Goal: Transaction & Acquisition: Book appointment/travel/reservation

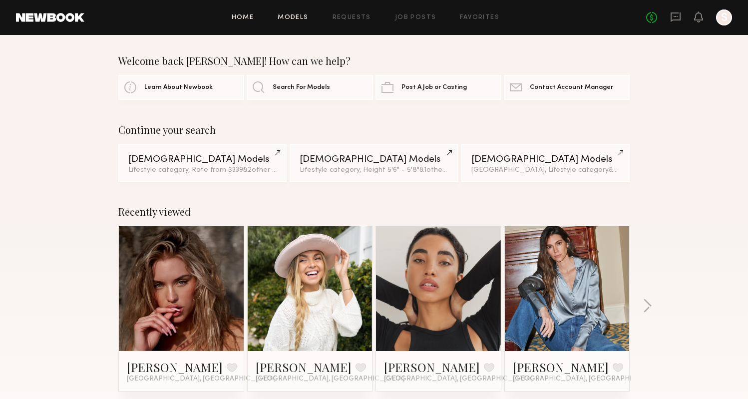
click at [300, 18] on link "Models" at bounding box center [293, 17] width 30 height 6
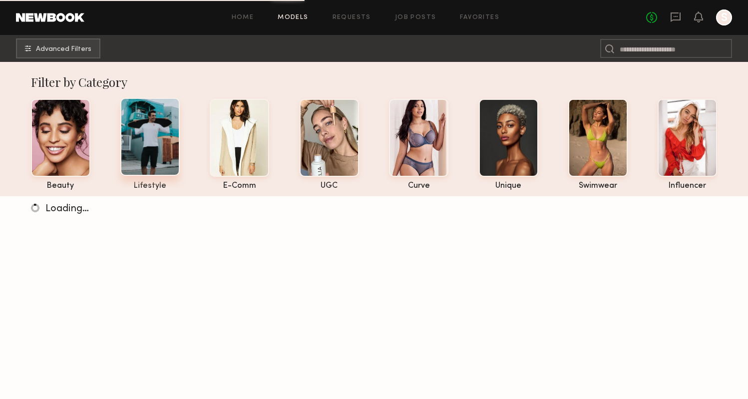
click at [152, 139] on div at bounding box center [149, 137] width 59 height 78
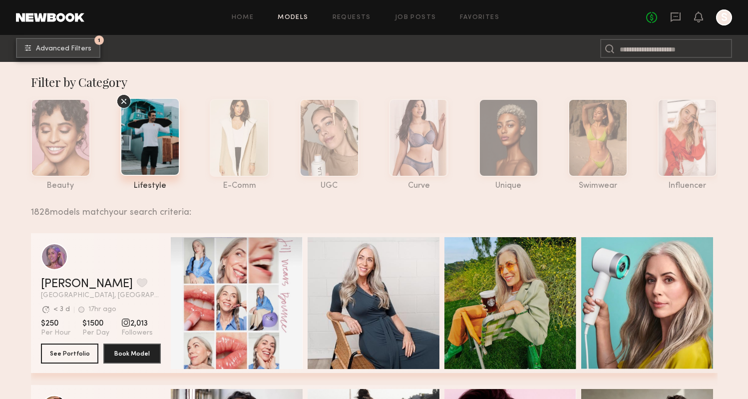
click at [77, 41] on button "1 Advanced Filters" at bounding box center [58, 48] width 84 height 20
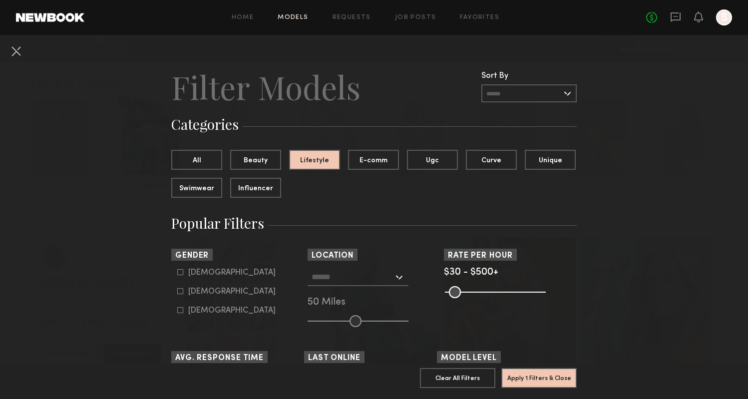
click at [216, 291] on div "Female" at bounding box center [231, 292] width 87 height 6
type input "**"
click at [411, 278] on div "Los Angeles, CA New York City, NY Brooklyn, NY Chicago, IL 50 Miles" at bounding box center [373, 297] width 133 height 59
click at [399, 277] on div at bounding box center [357, 277] width 101 height 18
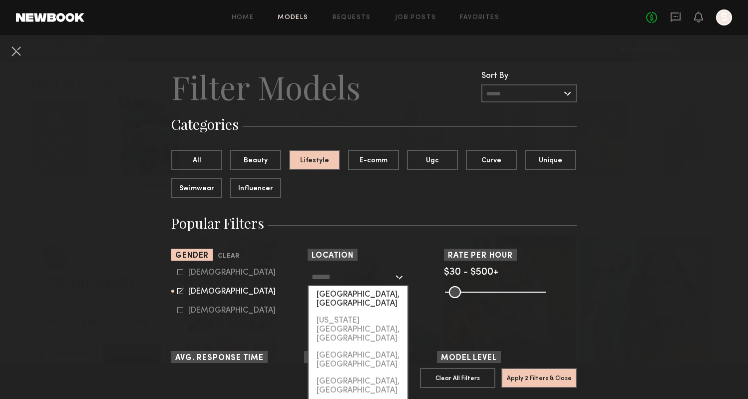
click at [378, 299] on div "[GEOGRAPHIC_DATA], [GEOGRAPHIC_DATA]" at bounding box center [357, 299] width 99 height 26
type input "**********"
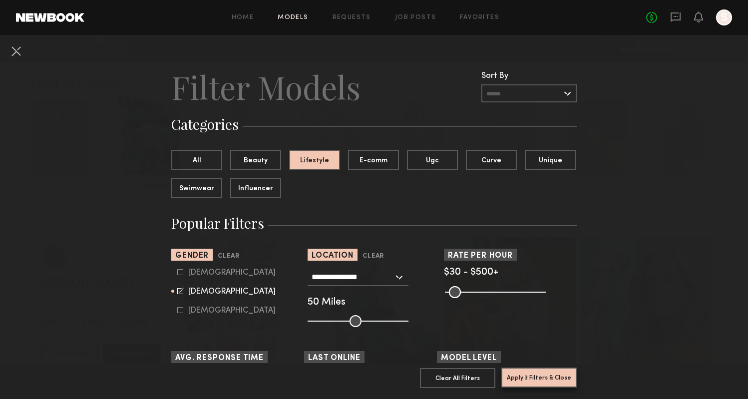
click at [556, 378] on button "Apply 3 Filters & Close" at bounding box center [538, 377] width 75 height 20
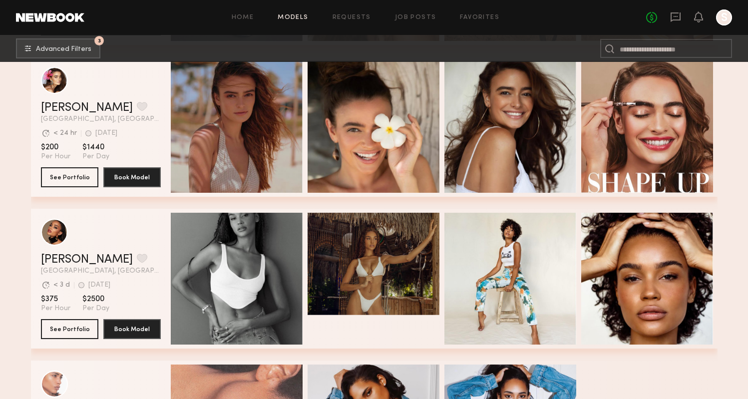
scroll to position [1545, 0]
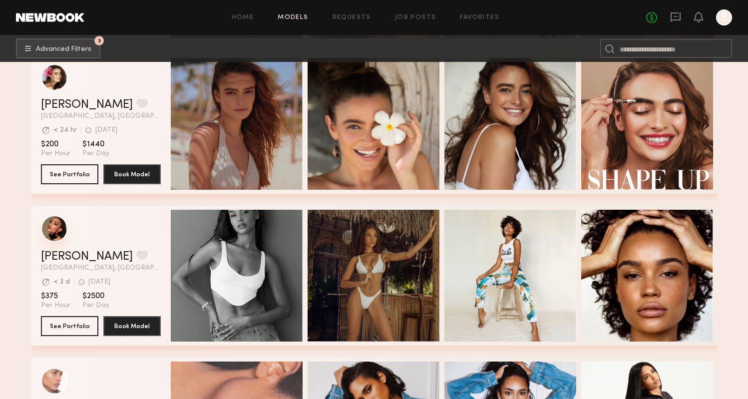
click at [54, 231] on div "grid" at bounding box center [54, 228] width 27 height 27
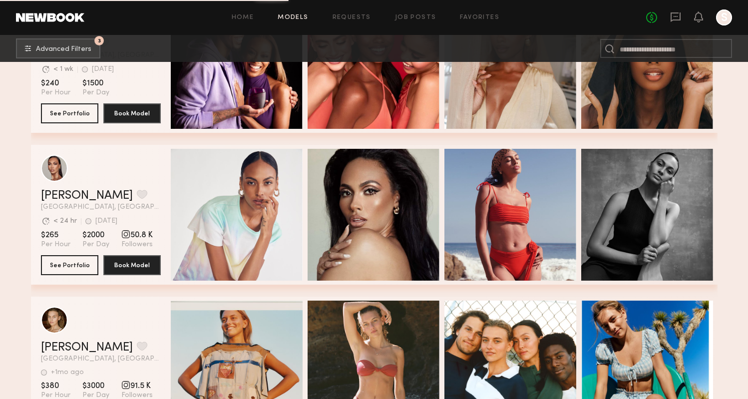
scroll to position [3279, 0]
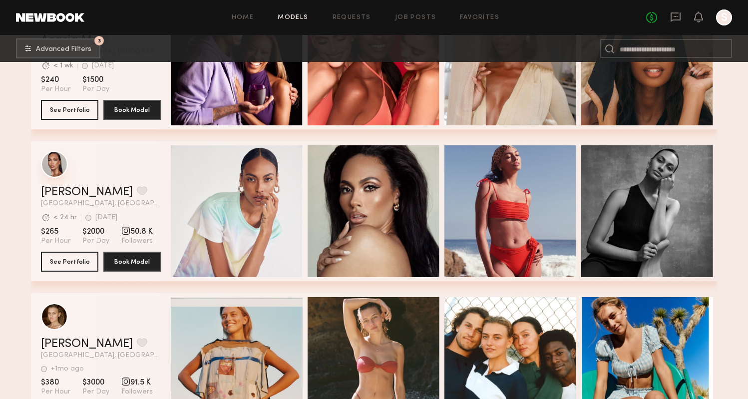
click at [51, 167] on div "grid" at bounding box center [54, 164] width 27 height 27
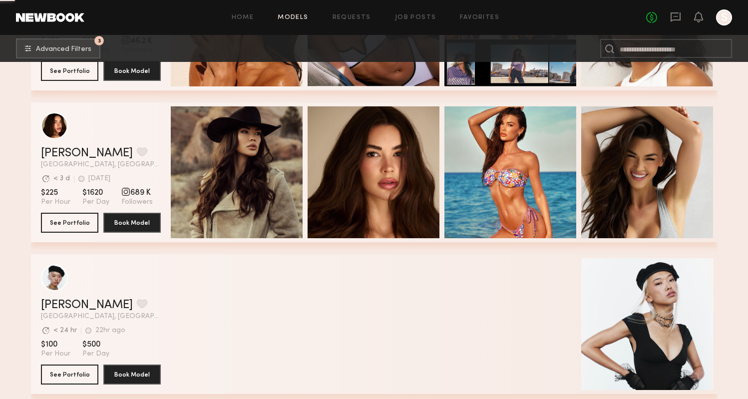
scroll to position [13946, 0]
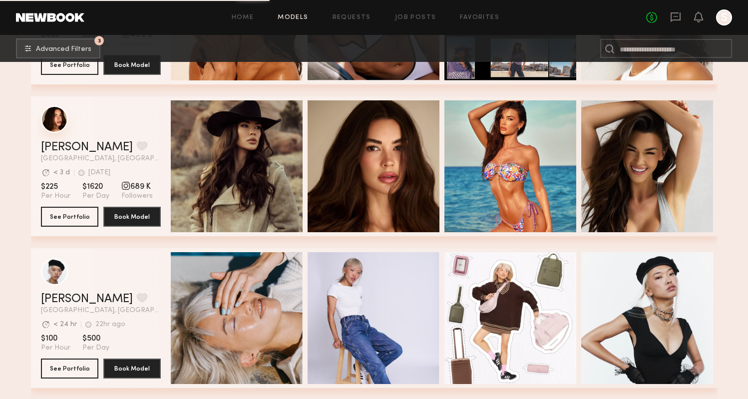
click at [52, 119] on div "grid" at bounding box center [54, 119] width 27 height 27
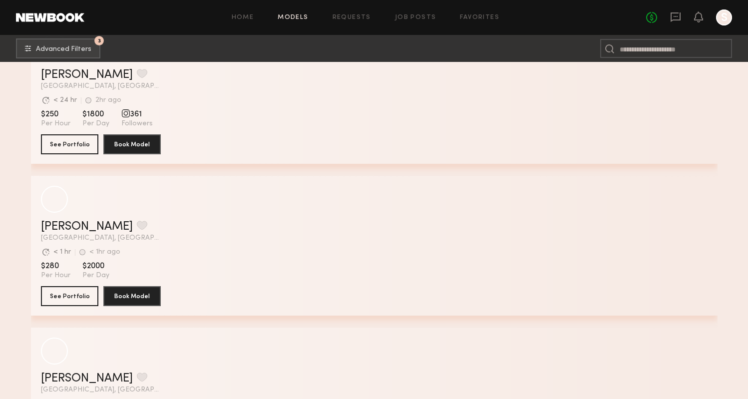
scroll to position [22351, 0]
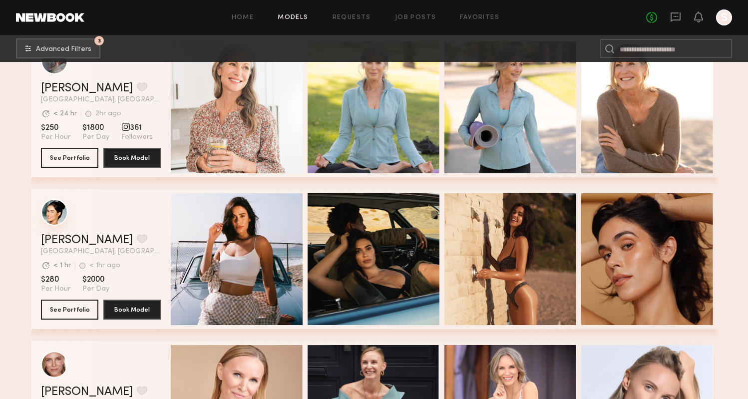
click at [57, 214] on div "grid" at bounding box center [54, 212] width 27 height 27
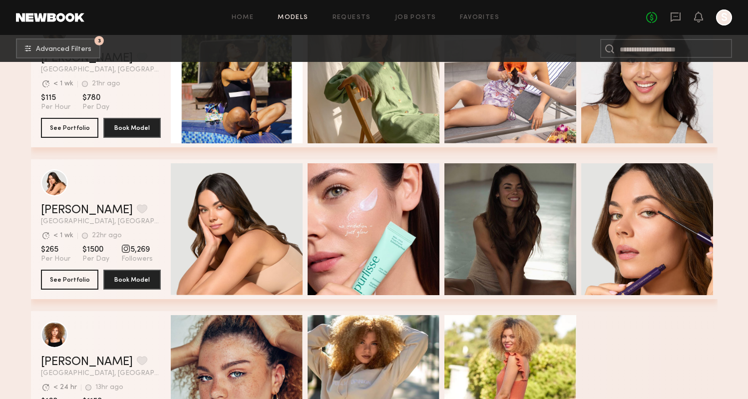
scroll to position [23502, 0]
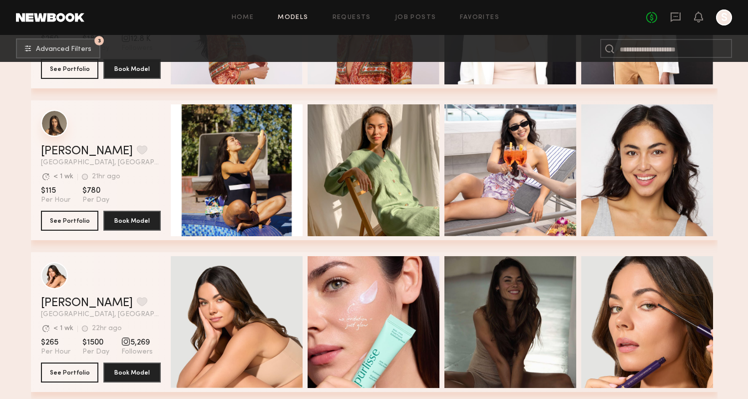
click at [49, 124] on div "grid" at bounding box center [54, 123] width 27 height 27
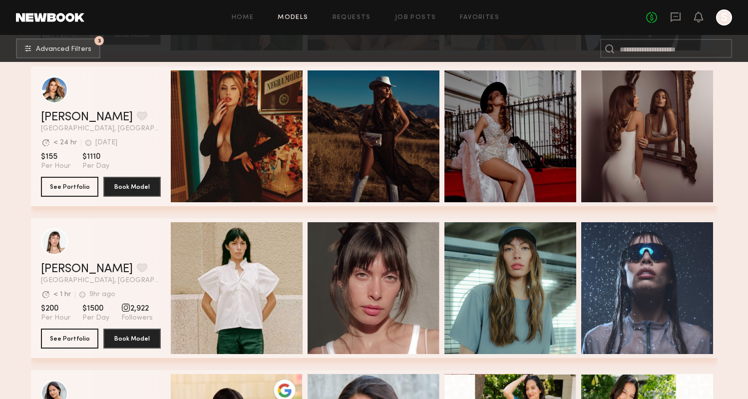
scroll to position [26121, 0]
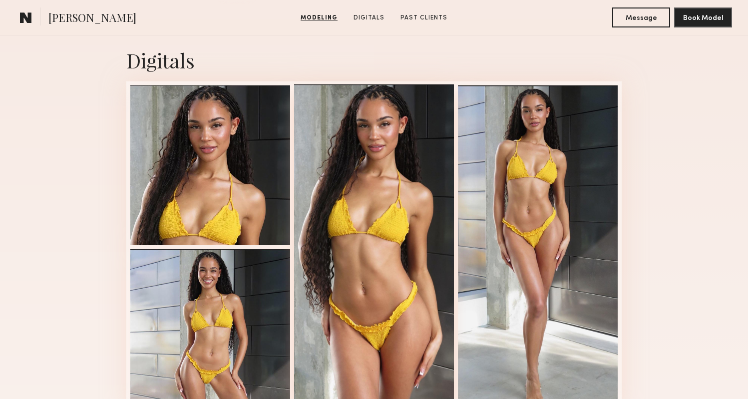
scroll to position [634, 0]
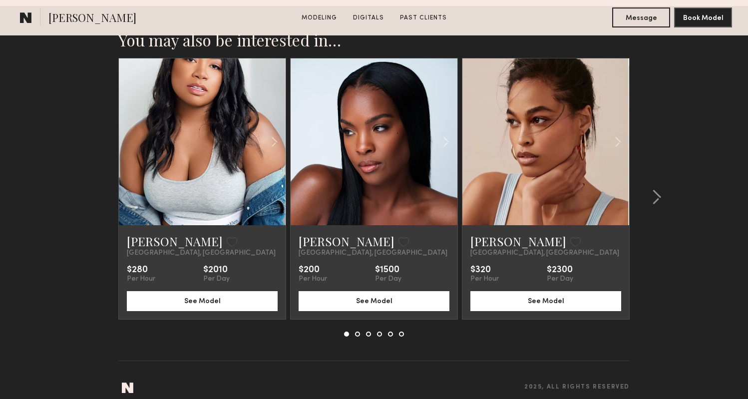
scroll to position [1193, 0]
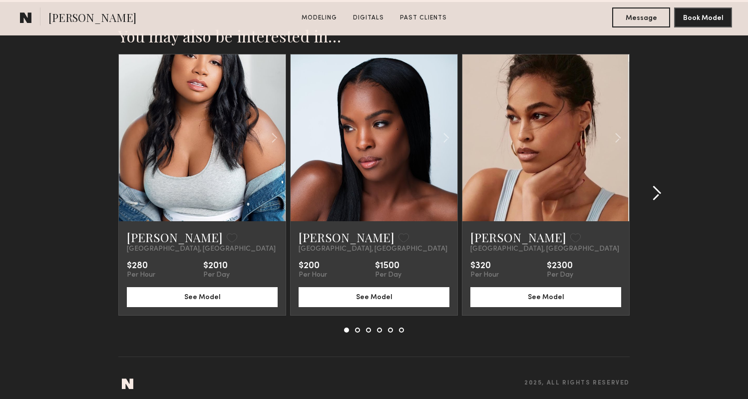
click at [658, 192] on common-icon at bounding box center [656, 193] width 10 height 16
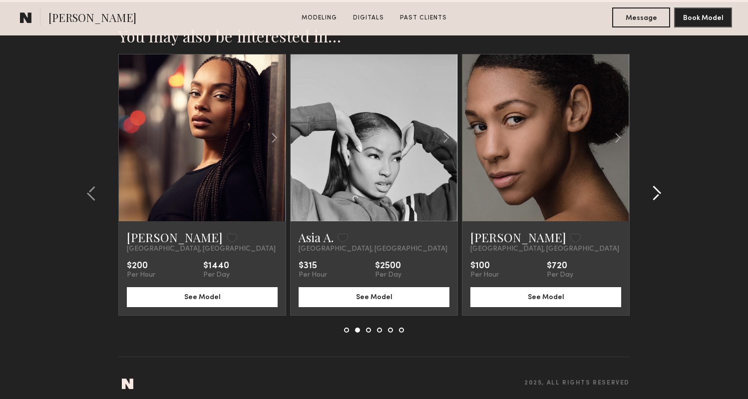
click at [660, 191] on common-icon at bounding box center [656, 193] width 10 height 16
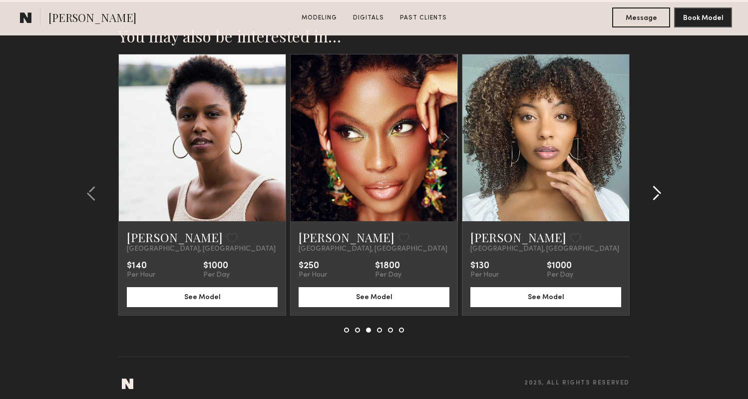
click at [660, 191] on common-icon at bounding box center [656, 193] width 10 height 16
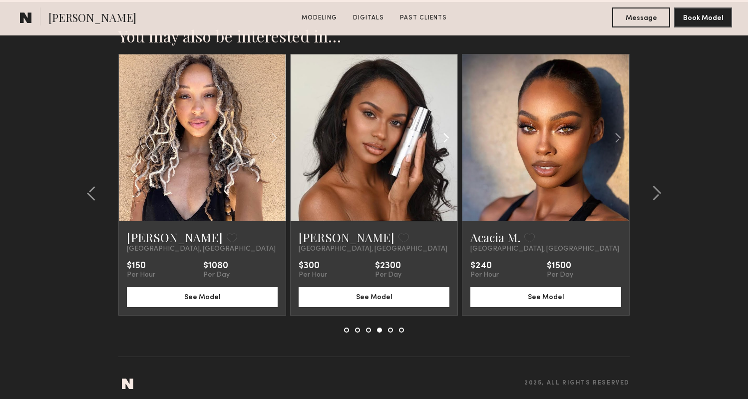
click at [402, 154] on div at bounding box center [429, 137] width 55 height 167
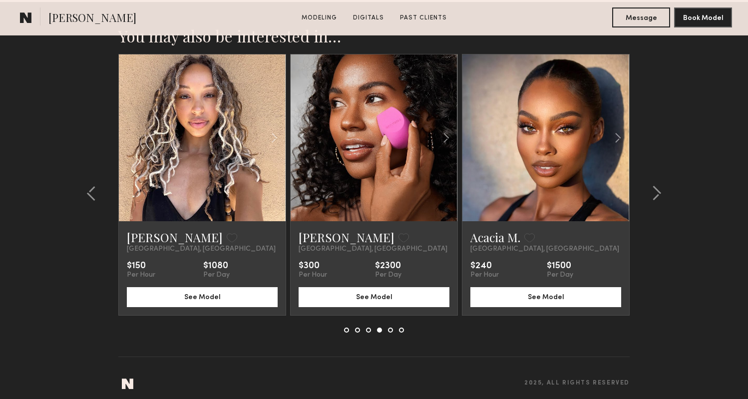
click at [348, 136] on link at bounding box center [373, 137] width 57 height 167
click at [548, 163] on link at bounding box center [545, 137] width 57 height 167
click at [661, 188] on common-icon at bounding box center [656, 193] width 10 height 16
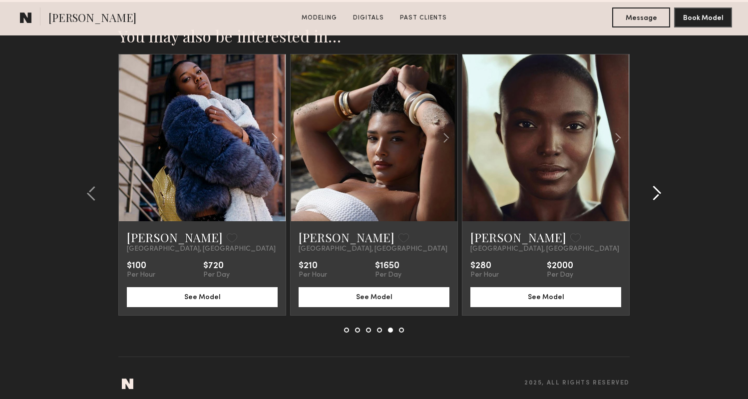
click at [650, 191] on button at bounding box center [653, 193] width 16 height 16
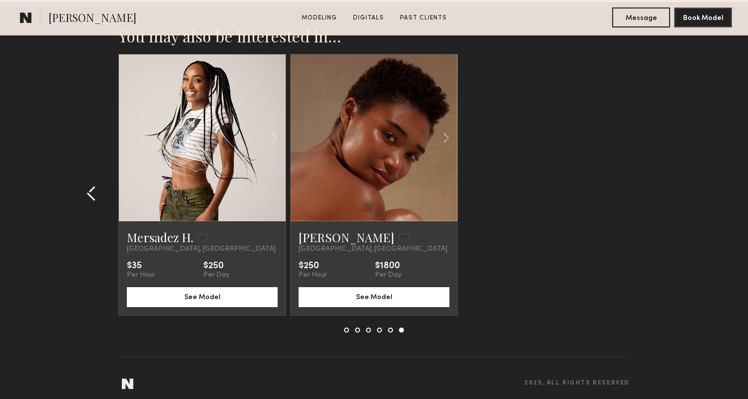
click at [90, 189] on common-icon at bounding box center [91, 193] width 10 height 16
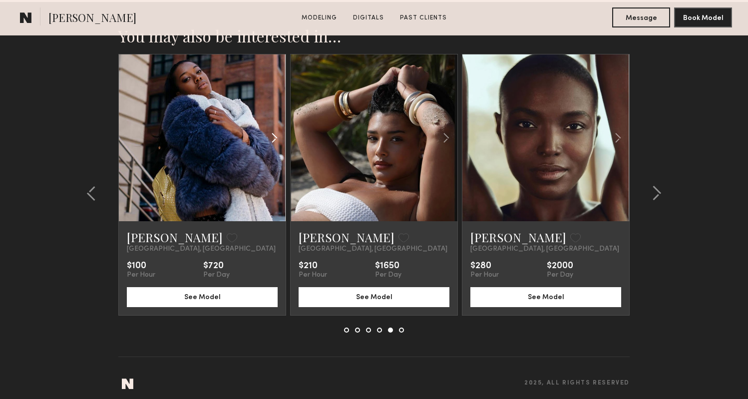
click at [235, 162] on div at bounding box center [258, 137] width 55 height 167
